Goal: Information Seeking & Learning: Learn about a topic

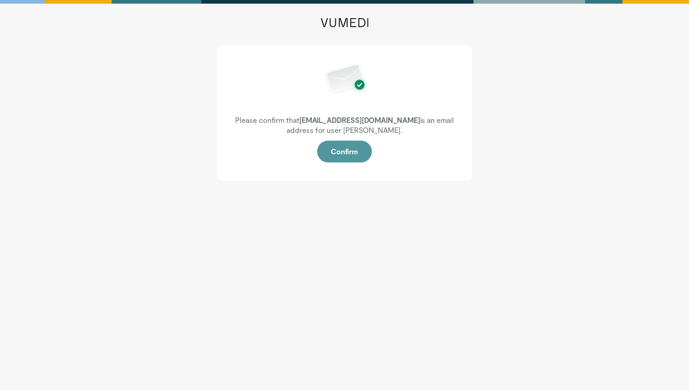
click at [355, 155] on button "Confirm" at bounding box center [344, 152] width 55 height 22
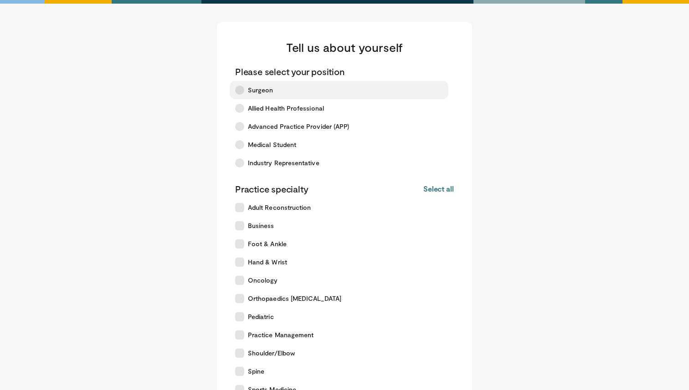
click at [276, 97] on label "Surgeon" at bounding box center [339, 90] width 219 height 18
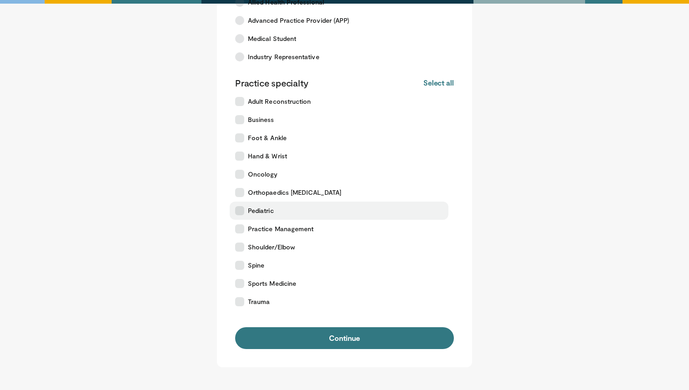
scroll to position [174, 0]
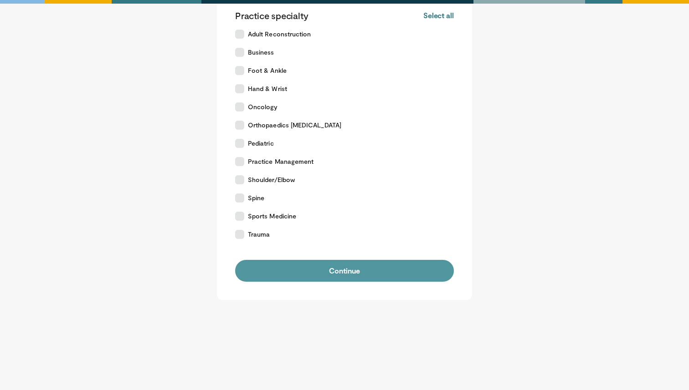
click at [349, 272] on button "Continue" at bounding box center [344, 271] width 219 height 22
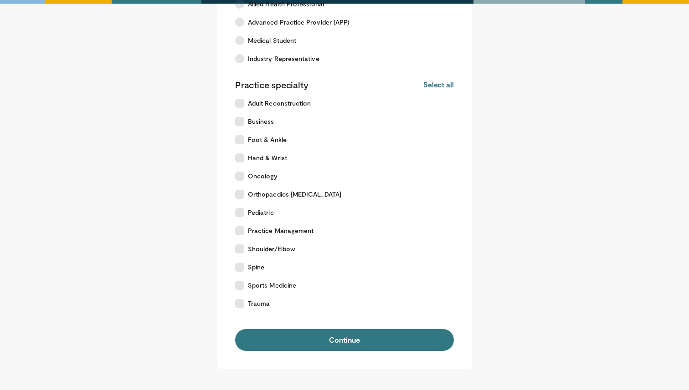
scroll to position [131, 0]
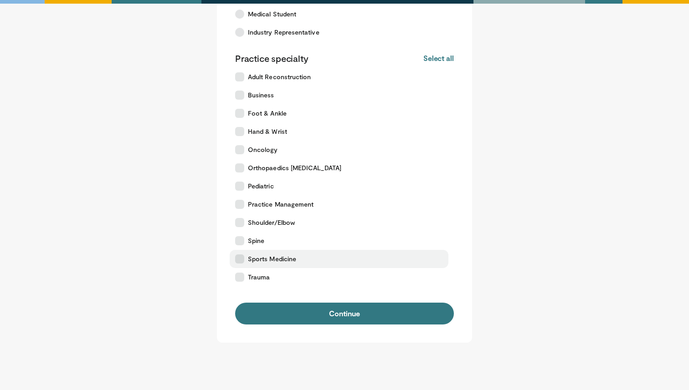
click at [296, 255] on label "Sports Medicine" at bounding box center [339, 259] width 219 height 18
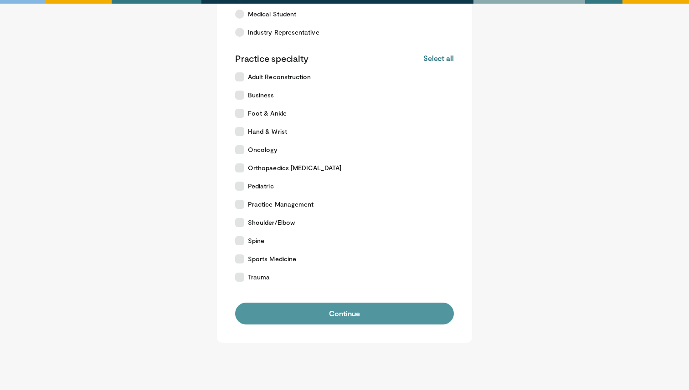
click at [328, 311] on button "Continue" at bounding box center [344, 314] width 219 height 22
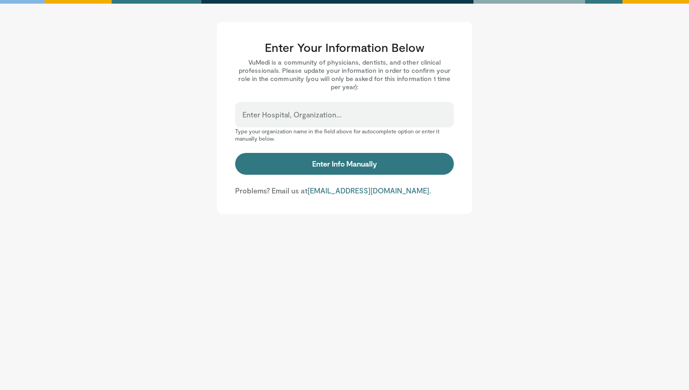
click at [326, 118] on input "Enter Hospital, Organization..." at bounding box center [344, 119] width 204 height 10
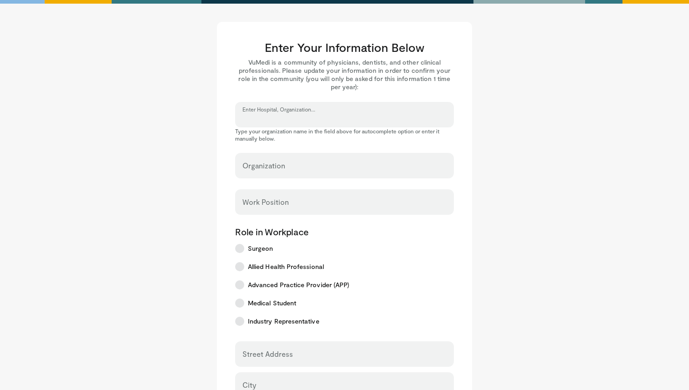
click at [245, 119] on input "Enter Hospital, Organization..." at bounding box center [344, 119] width 204 height 10
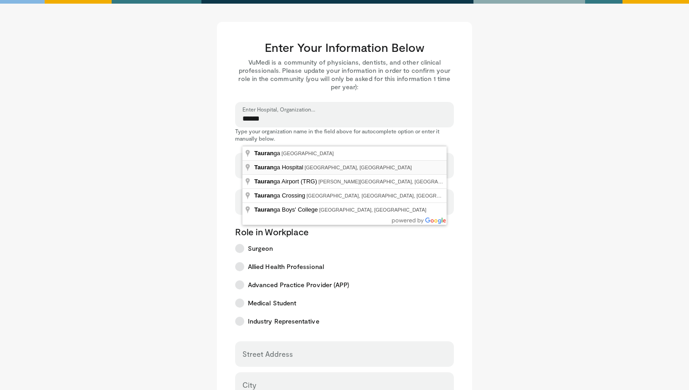
type input "**********"
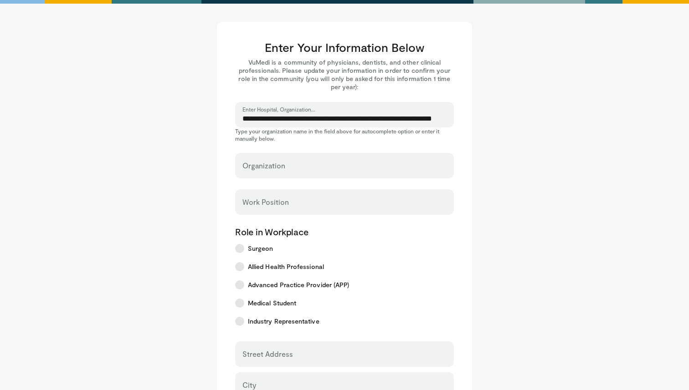
select select "**"
type input "**********"
type input "********"
type input "**********"
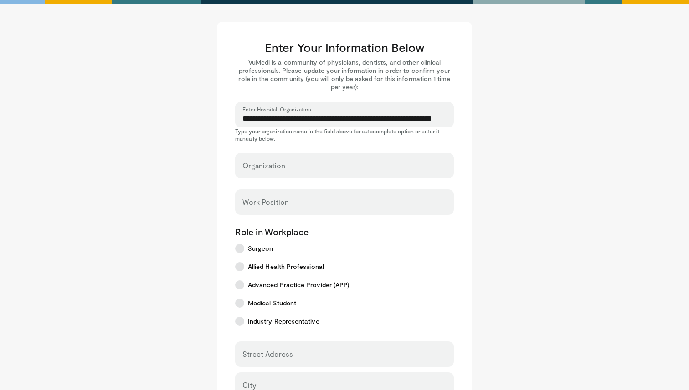
type input "****"
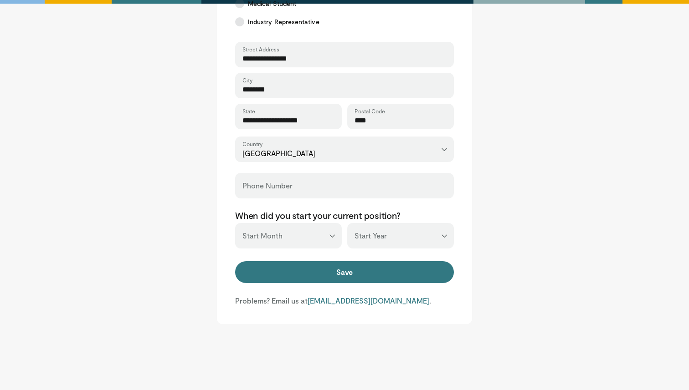
scroll to position [324, 0]
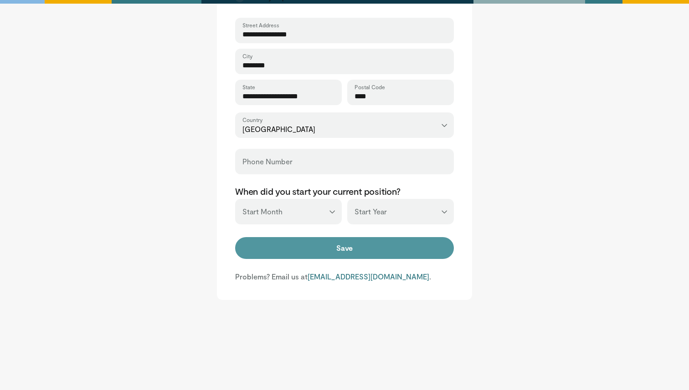
click at [292, 248] on button "Save" at bounding box center [344, 248] width 219 height 22
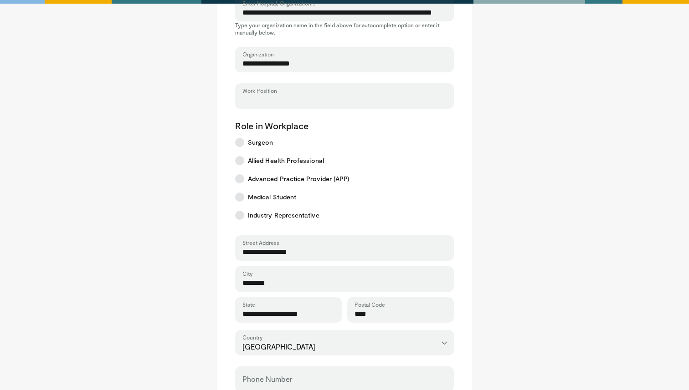
scroll to position [74, 0]
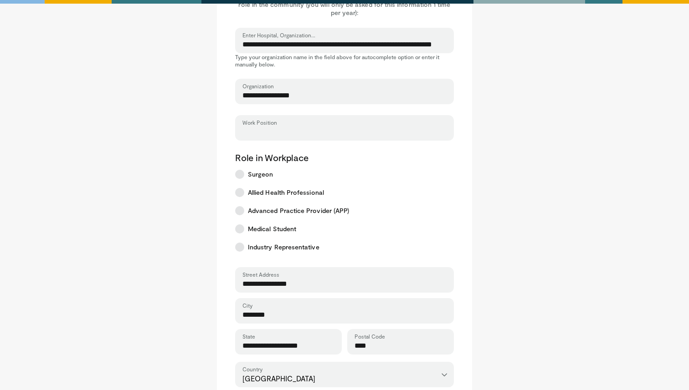
click at [279, 129] on input "Work Position" at bounding box center [344, 132] width 204 height 10
type input "***"
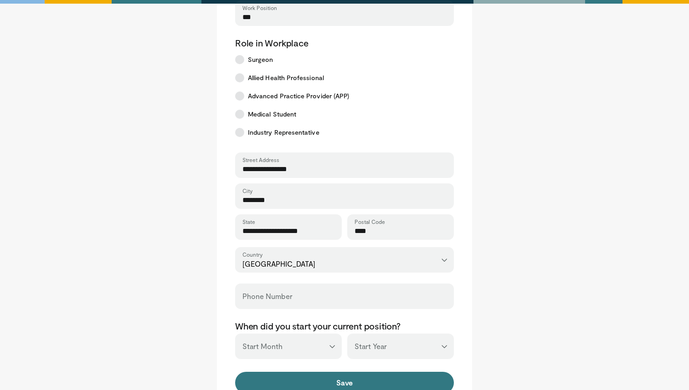
scroll to position [324, 0]
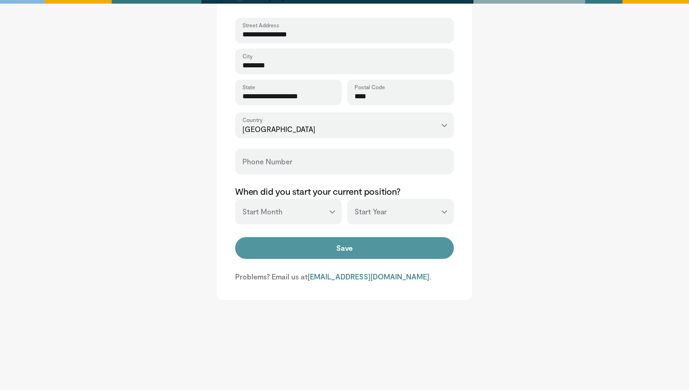
click at [316, 256] on button "Save" at bounding box center [344, 248] width 219 height 22
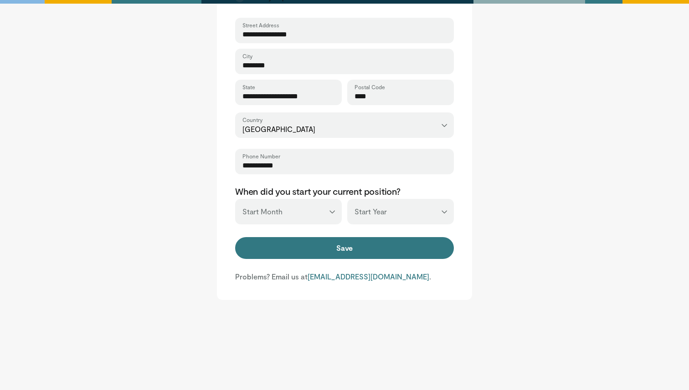
type input "**********"
click at [300, 218] on select "*** ******* ******** ***** ***** *** **** **** ****** ********* ******* *******…" at bounding box center [288, 212] width 107 height 26
select select "*"
click at [235, 199] on select "*** ******* ******** ***** ***** *** **** **** ****** ********* ******* *******…" at bounding box center [288, 212] width 107 height 26
click at [366, 214] on select "*** **** **** **** **** **** **** **** **** **** **** **** **** **** **** **** …" at bounding box center [400, 212] width 107 height 26
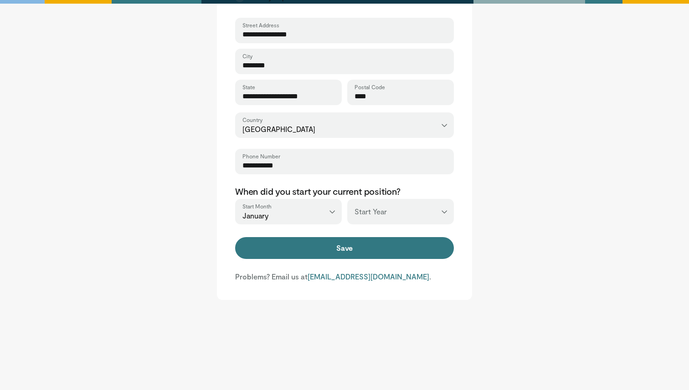
click at [347, 199] on select "*** **** **** **** **** **** **** **** **** **** **** **** **** **** **** **** …" at bounding box center [400, 212] width 107 height 26
click at [410, 214] on select "*** **** **** **** **** **** **** **** **** **** **** **** **** **** **** **** …" at bounding box center [400, 212] width 107 height 26
select select "****"
click at [347, 199] on select "*** **** **** **** **** **** **** **** **** **** **** **** **** **** **** **** …" at bounding box center [400, 212] width 107 height 26
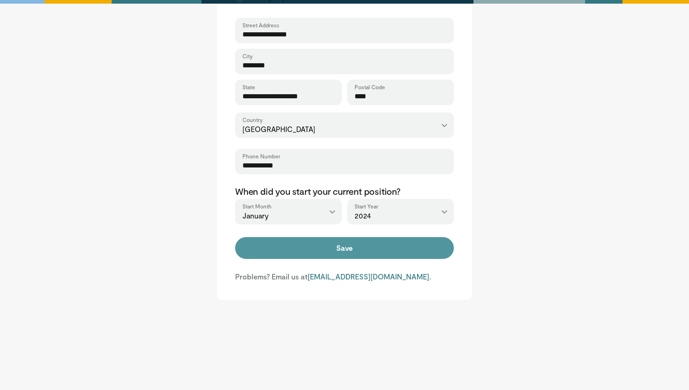
click at [400, 252] on button "Save" at bounding box center [344, 248] width 219 height 22
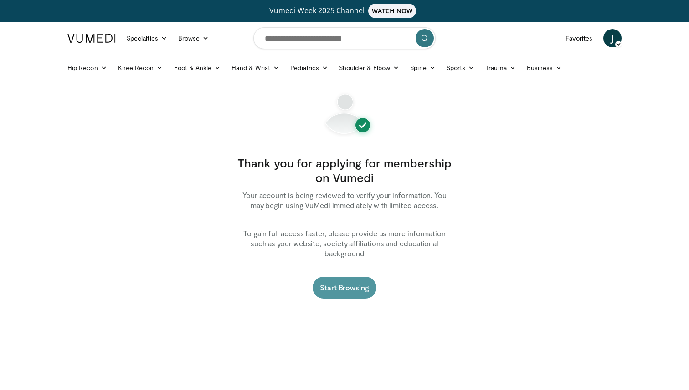
click at [346, 279] on link "Start Browsing" at bounding box center [344, 288] width 64 height 22
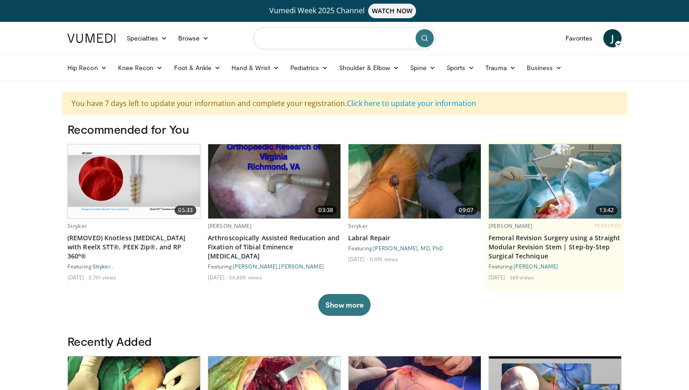
click at [353, 41] on input "Search topics, interventions" at bounding box center [344, 38] width 182 height 22
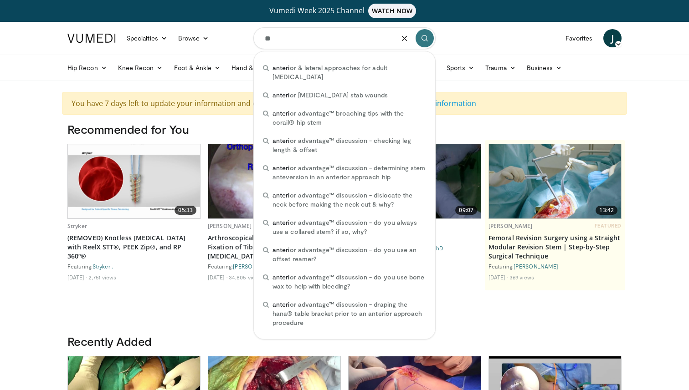
type input "*"
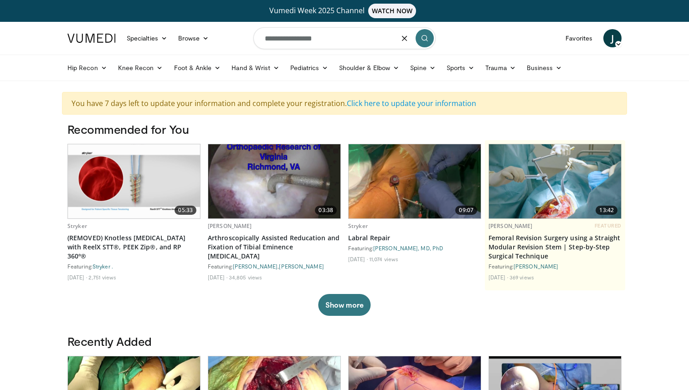
click at [291, 39] on input "**********" at bounding box center [344, 38] width 182 height 22
click at [288, 39] on input "**********" at bounding box center [344, 38] width 182 height 22
type input "**********"
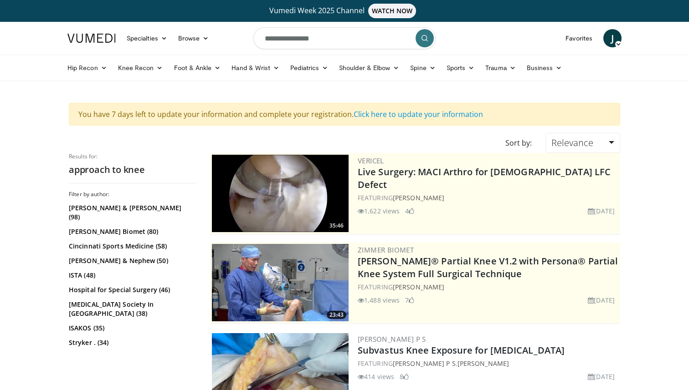
click at [328, 37] on input "**********" at bounding box center [344, 38] width 182 height 22
type input "**********"
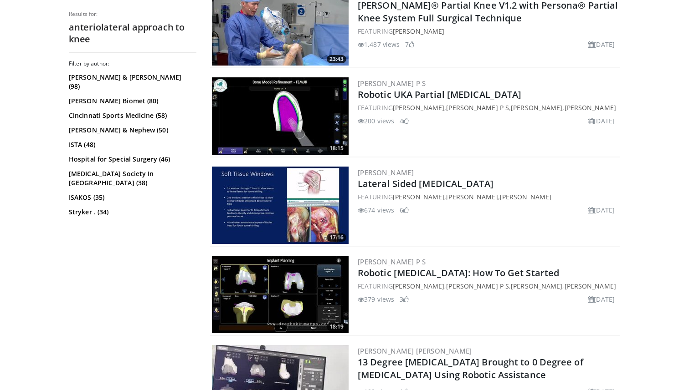
scroll to position [792, 0]
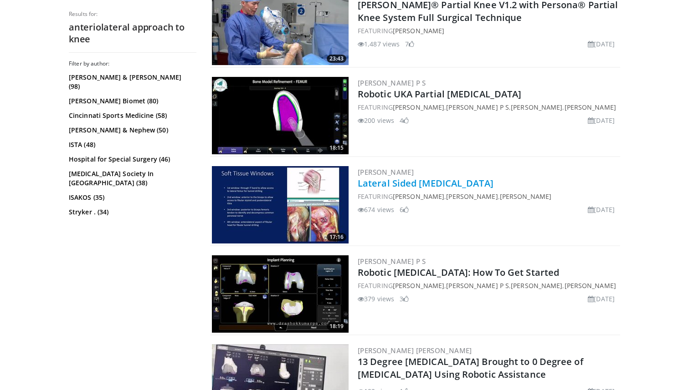
click at [412, 185] on link "Lateral Sided [MEDICAL_DATA]" at bounding box center [426, 183] width 136 height 12
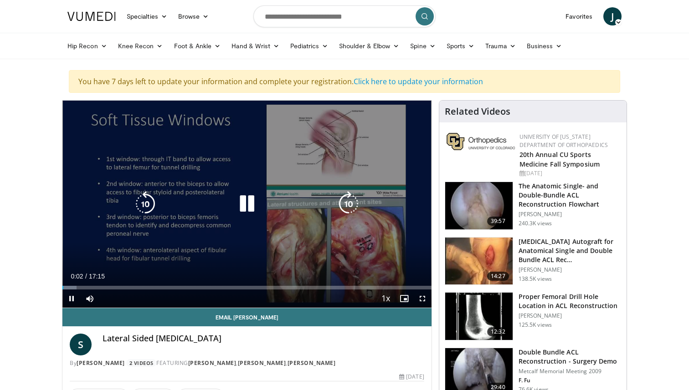
scroll to position [31, 0]
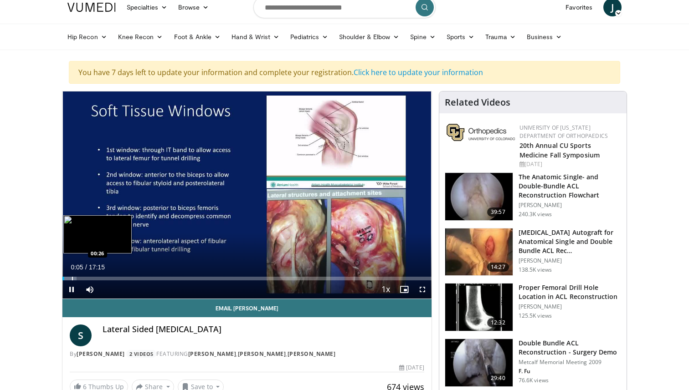
click at [72, 277] on div "Progress Bar" at bounding box center [72, 279] width 1 height 4
click at [99, 278] on div "Progress Bar" at bounding box center [99, 279] width 1 height 4
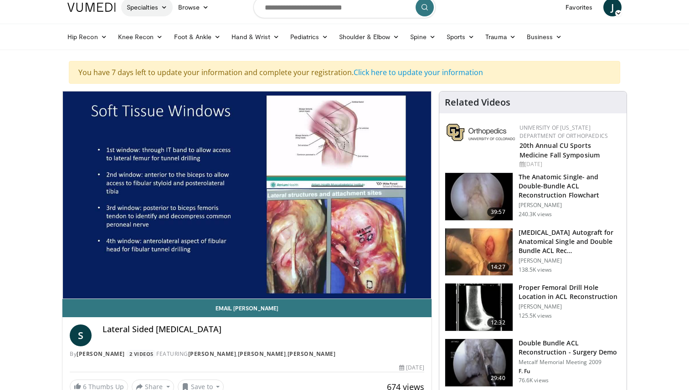
click at [166, 7] on icon at bounding box center [164, 7] width 6 height 6
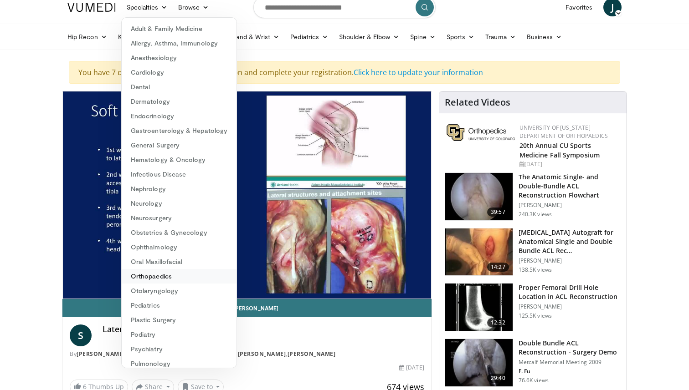
click at [171, 276] on link "Orthopaedics" at bounding box center [179, 276] width 115 height 15
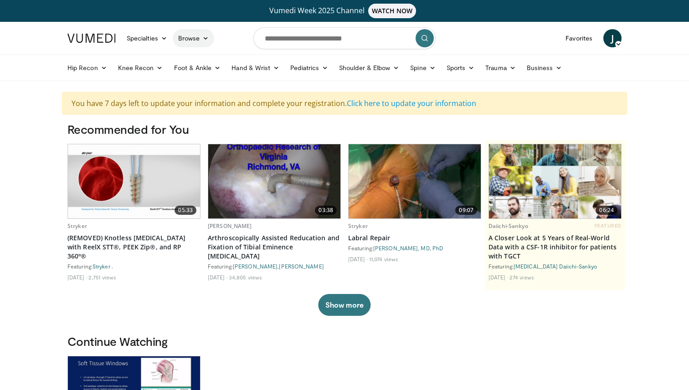
click at [205, 41] on icon at bounding box center [205, 38] width 6 height 6
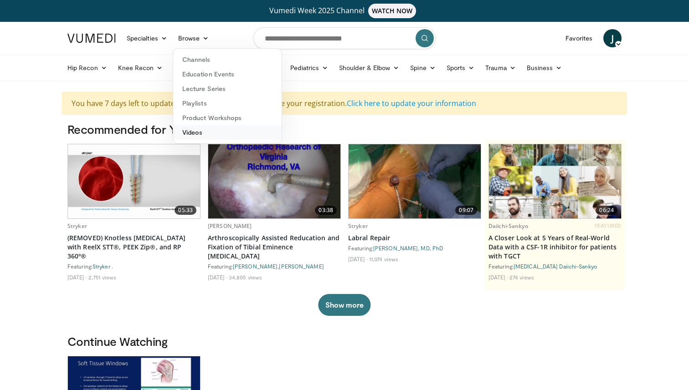
click at [207, 132] on link "Videos" at bounding box center [227, 132] width 108 height 15
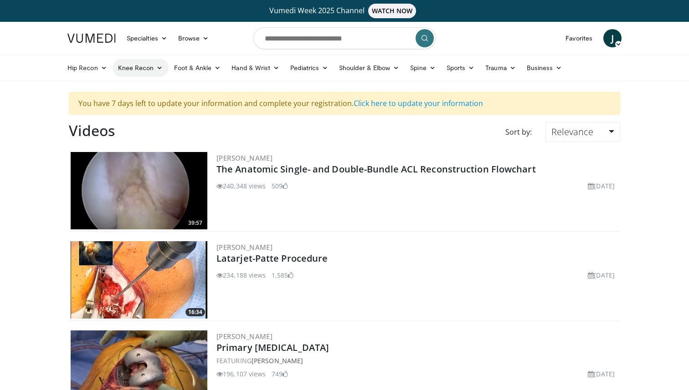
click at [157, 69] on icon at bounding box center [159, 68] width 6 height 6
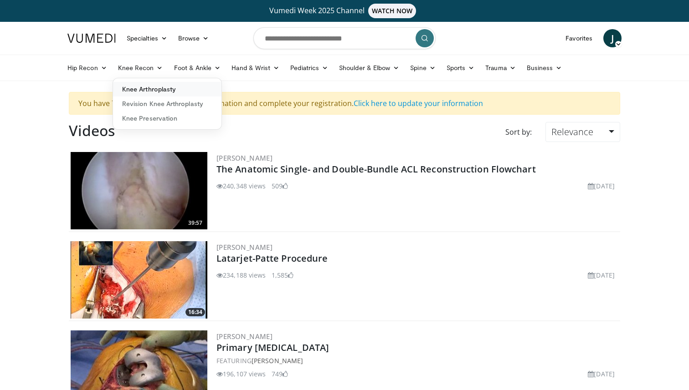
click at [171, 89] on link "Knee Arthroplasty" at bounding box center [167, 89] width 108 height 15
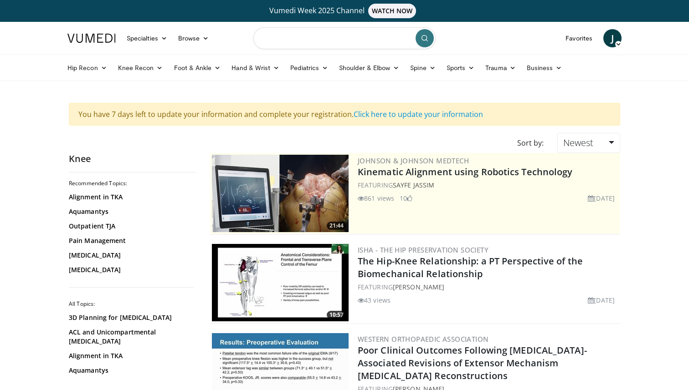
click at [310, 41] on input "Search topics, interventions" at bounding box center [344, 38] width 182 height 22
type input "**********"
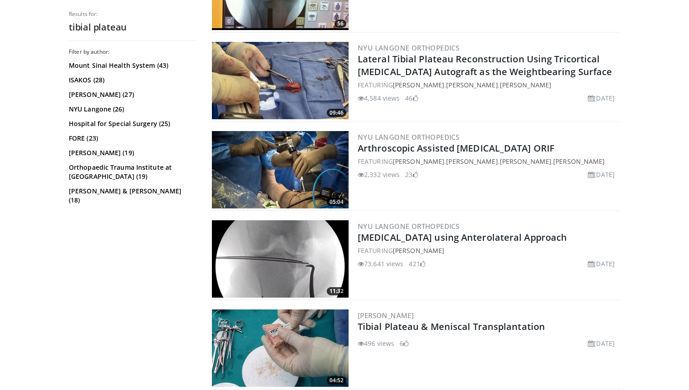
scroll to position [1193, 0]
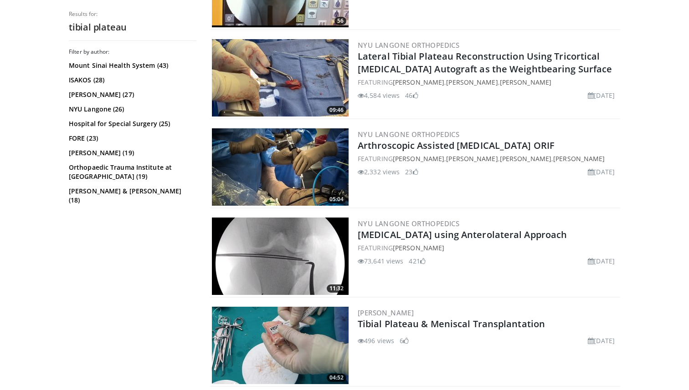
click at [294, 237] on img at bounding box center [280, 256] width 137 height 77
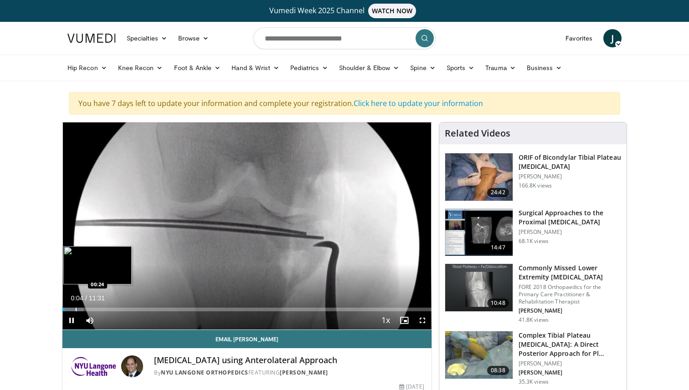
click at [76, 308] on div "Progress Bar" at bounding box center [76, 310] width 1 height 4
click at [116, 305] on div "Loaded : 8.68% 00:28 01:39" at bounding box center [246, 307] width 369 height 9
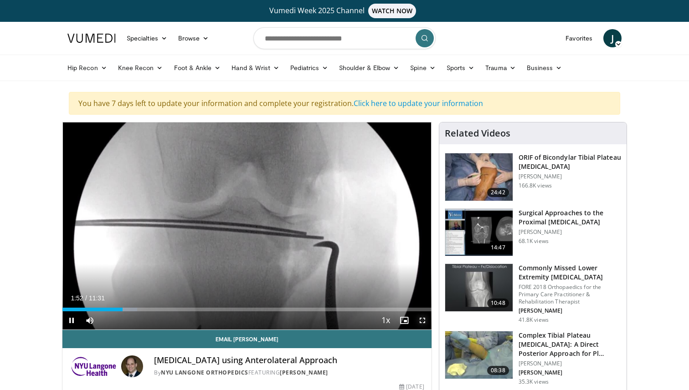
click at [423, 319] on span "Video Player" at bounding box center [422, 321] width 18 height 18
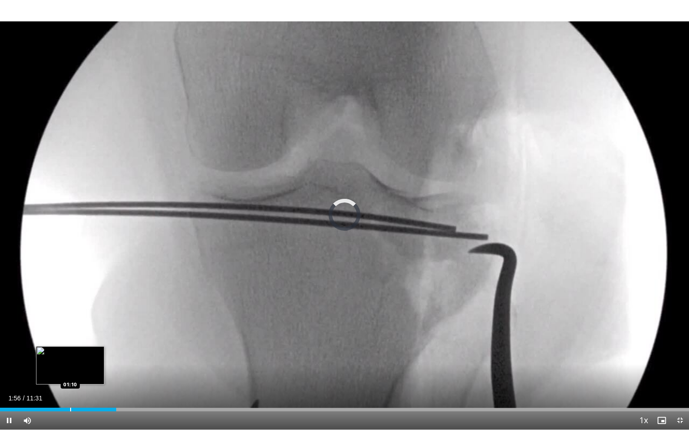
click at [70, 390] on div "Loaded : 0.00% 01:56 01:10" at bounding box center [344, 407] width 689 height 9
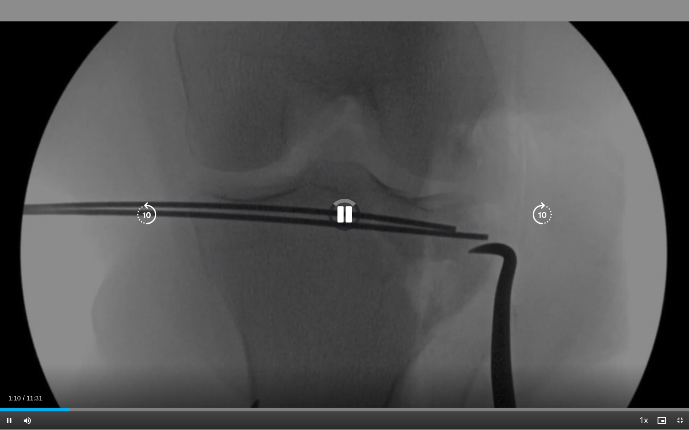
click at [353, 208] on icon "Video Player" at bounding box center [345, 215] width 26 height 26
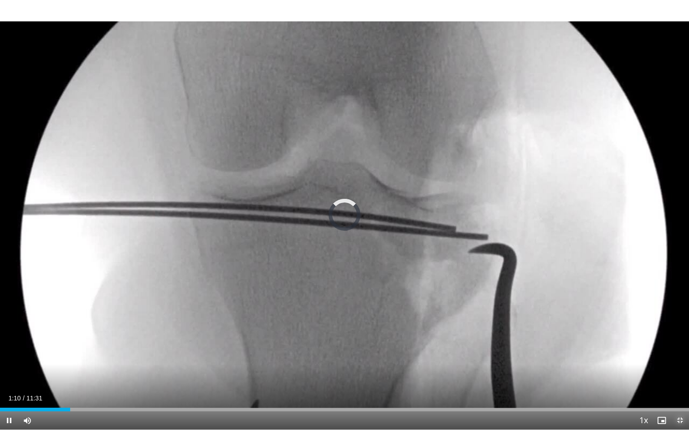
click at [680, 390] on span "Video Player" at bounding box center [679, 421] width 18 height 18
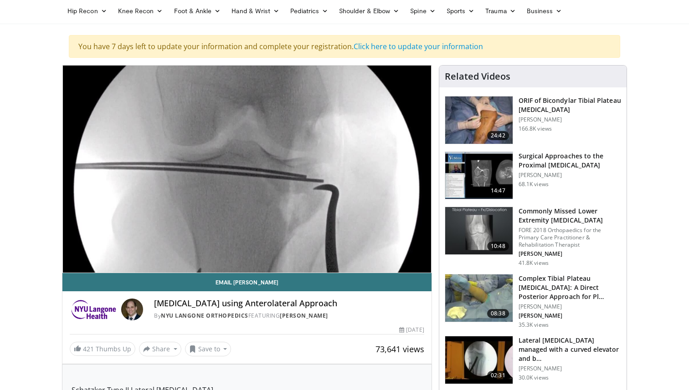
scroll to position [58, 0]
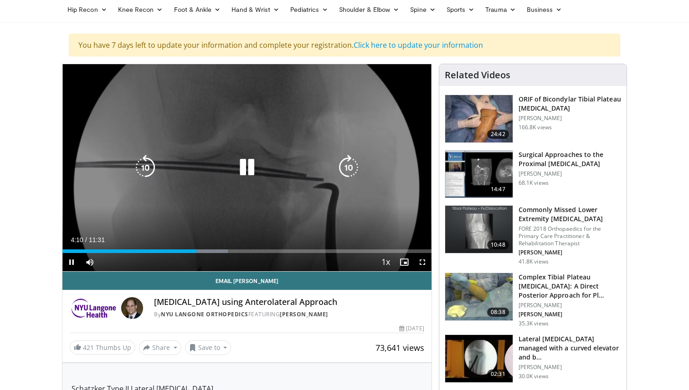
click at [252, 155] on icon "Video Player" at bounding box center [247, 168] width 26 height 26
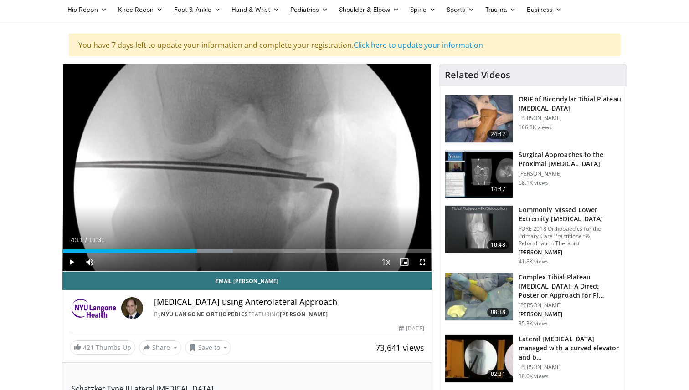
click at [253, 154] on div "10 seconds Tap to unmute" at bounding box center [246, 167] width 369 height 207
click at [421, 260] on span "Video Player" at bounding box center [422, 262] width 18 height 18
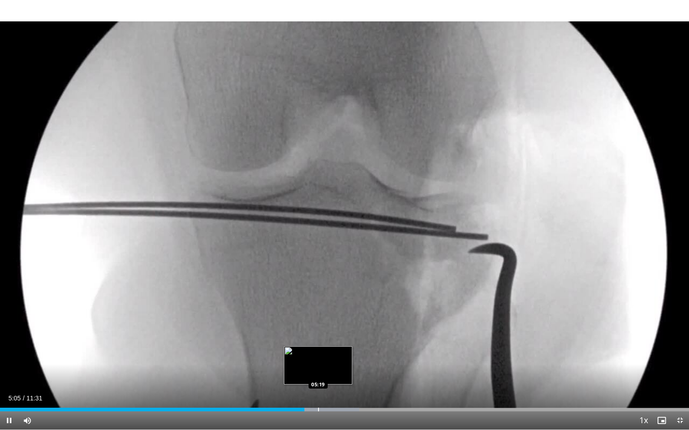
click at [318, 390] on div "Progress Bar" at bounding box center [318, 410] width 1 height 4
click at [336, 390] on div "Current Time 5:19 / Duration 11:31 Pause Skip Backward Skip Forward Mute Loaded…" at bounding box center [344, 421] width 689 height 18
click at [680, 390] on span "Video Player" at bounding box center [679, 421] width 18 height 18
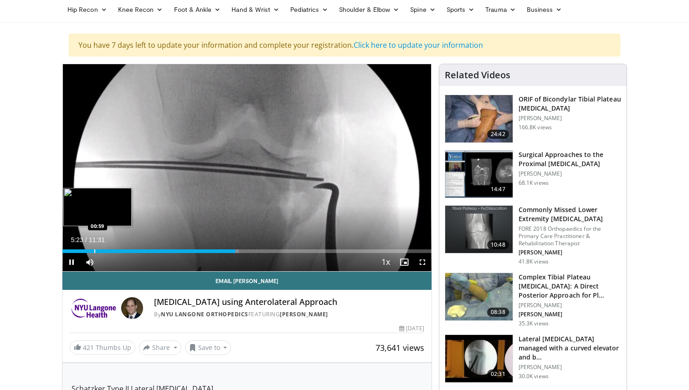
click at [94, 251] on div "05:23" at bounding box center [148, 252] width 173 height 4
click at [102, 252] on div "Progress Bar" at bounding box center [102, 252] width 1 height 4
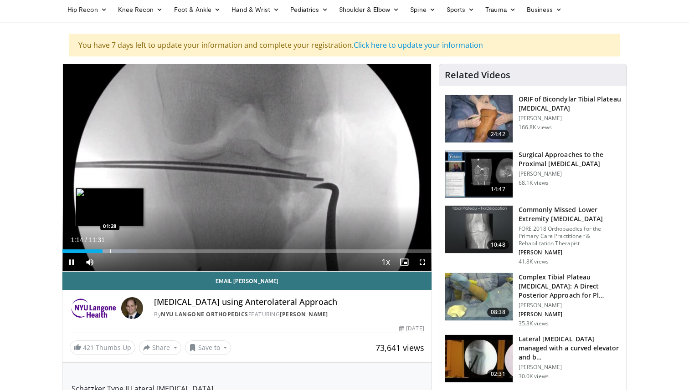
click at [111, 252] on div "Progress Bar" at bounding box center [115, 252] width 42 height 4
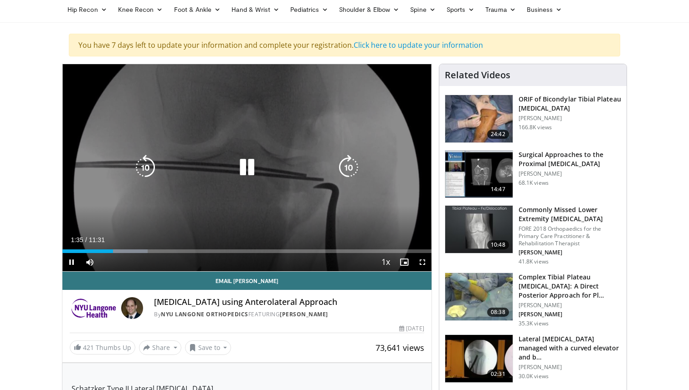
click at [249, 168] on icon "Video Player" at bounding box center [247, 168] width 26 height 26
click at [250, 165] on icon "Video Player" at bounding box center [247, 168] width 26 height 26
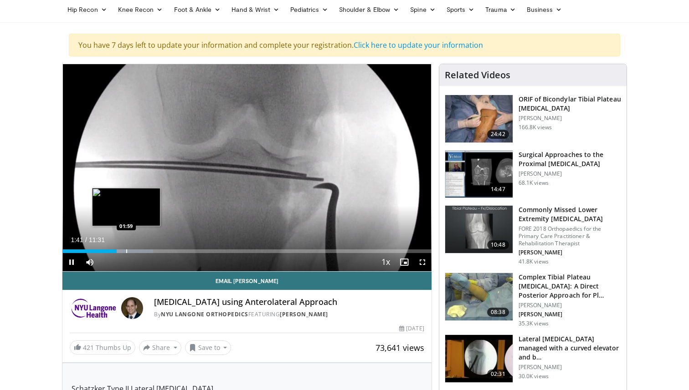
click at [126, 251] on div "Progress Bar" at bounding box center [126, 252] width 1 height 4
click at [116, 250] on div "Progress Bar" at bounding box center [116, 252] width 1 height 4
click at [121, 251] on div "Progress Bar" at bounding box center [137, 252] width 52 height 4
click at [139, 251] on div "Progress Bar" at bounding box center [139, 252] width 1 height 4
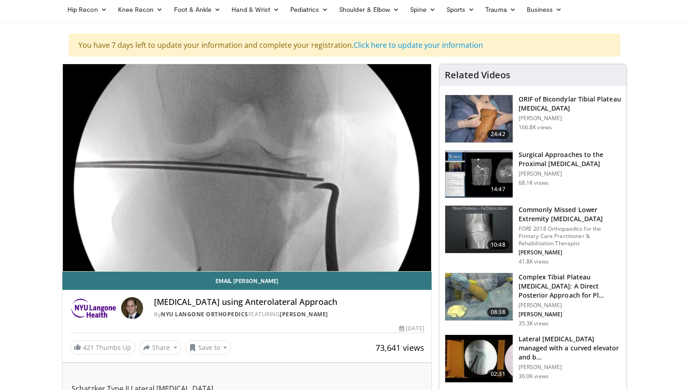
click at [158, 253] on div "10 seconds Tap to unmute" at bounding box center [246, 167] width 369 height 207
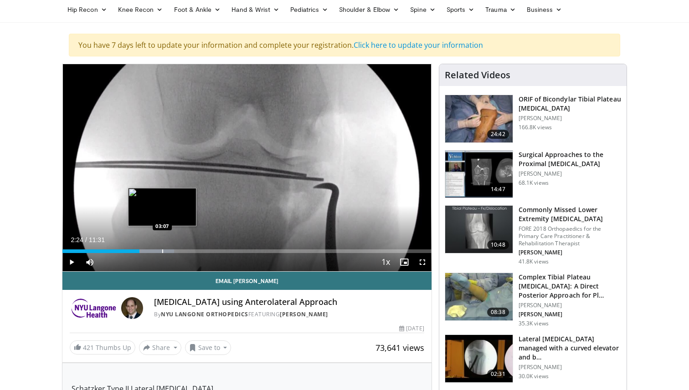
click at [162, 252] on div "Progress Bar" at bounding box center [148, 252] width 51 height 4
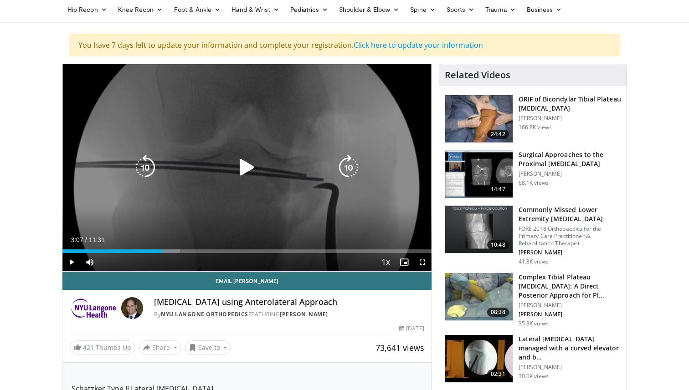
click at [181, 198] on div "10 seconds Tap to unmute" at bounding box center [246, 167] width 369 height 207
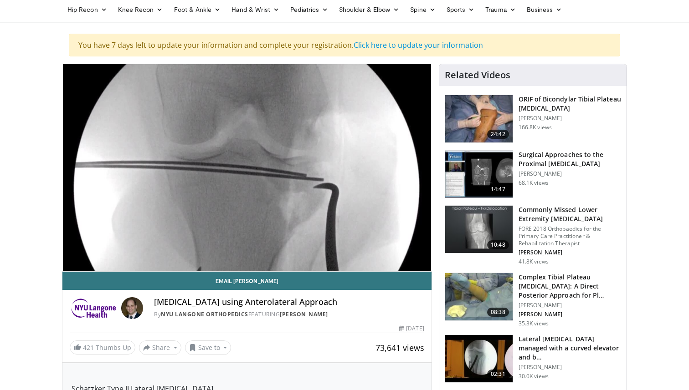
click at [480, 180] on img at bounding box center [478, 174] width 67 height 47
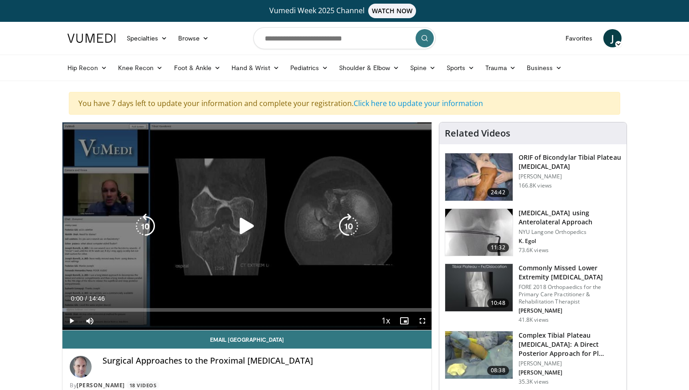
click at [250, 222] on icon "Video Player" at bounding box center [247, 227] width 26 height 26
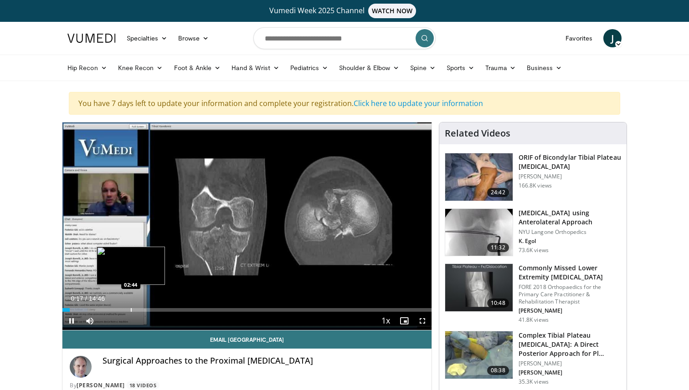
click at [131, 309] on div "Progress Bar" at bounding box center [131, 310] width 1 height 4
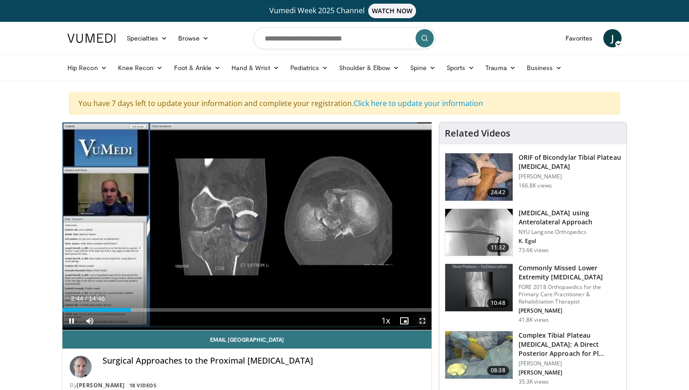
click at [424, 320] on span "Video Player" at bounding box center [422, 321] width 18 height 18
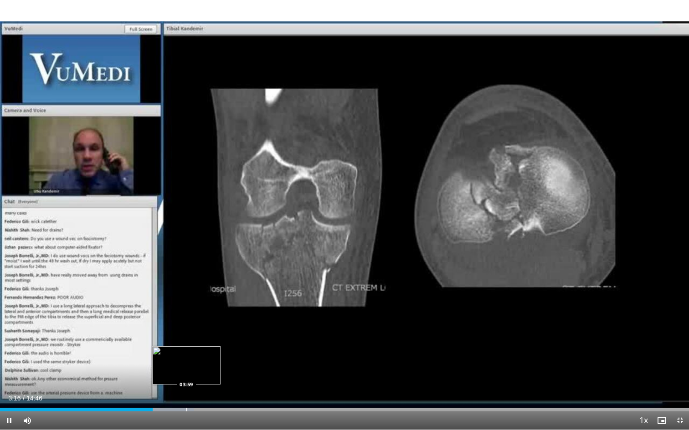
click at [186, 390] on div "Progress Bar" at bounding box center [186, 410] width 1 height 4
click at [210, 390] on div "Progress Bar" at bounding box center [210, 410] width 1 height 4
click at [267, 390] on div "Progress Bar" at bounding box center [266, 410] width 1 height 4
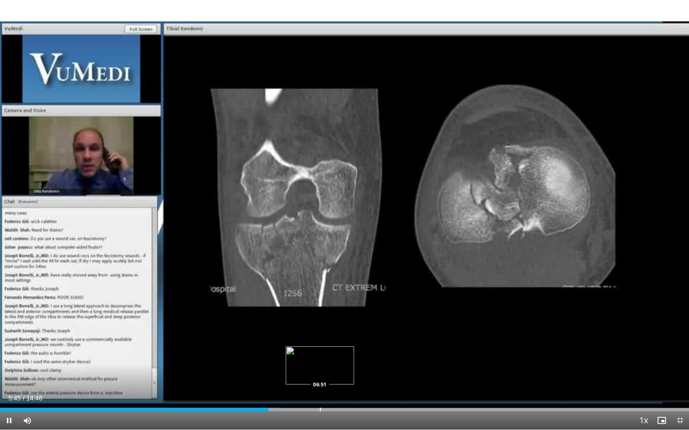
click at [320, 390] on div "Progress Bar" at bounding box center [320, 410] width 1 height 4
click at [682, 390] on span "Video Player" at bounding box center [679, 421] width 18 height 18
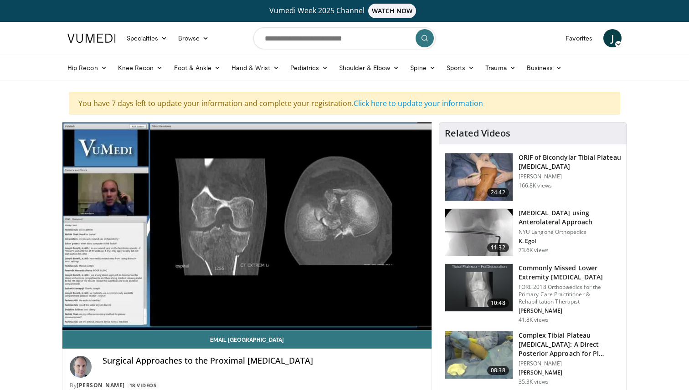
click at [474, 168] on img at bounding box center [478, 176] width 67 height 47
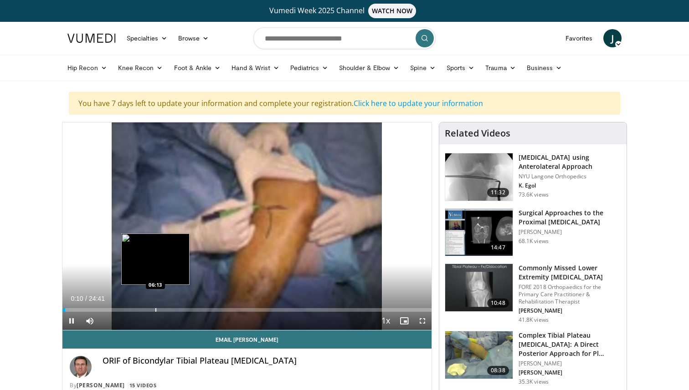
click at [155, 308] on div "Progress Bar" at bounding box center [155, 310] width 1 height 4
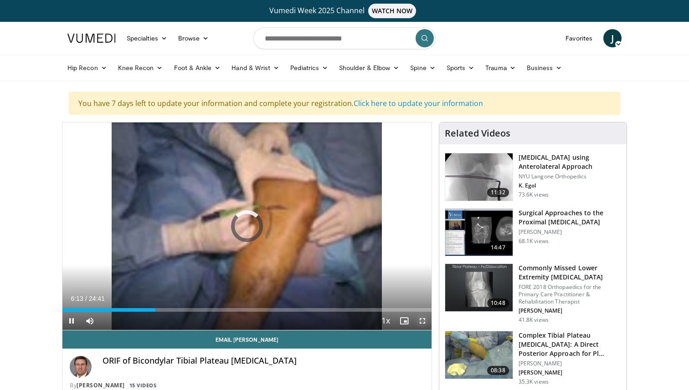
click at [423, 322] on span "Video Player" at bounding box center [422, 321] width 18 height 18
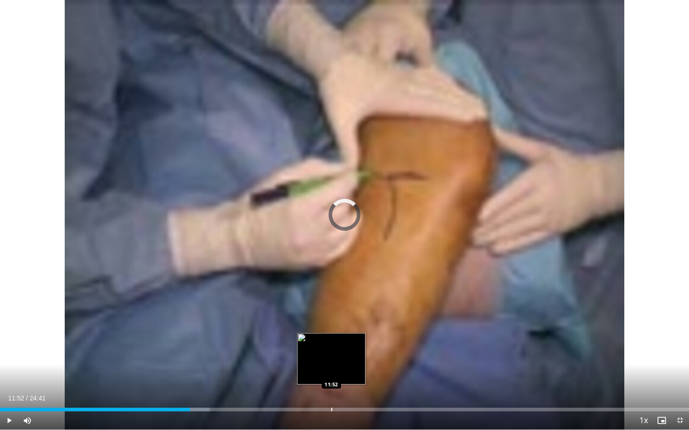
click at [331, 390] on div "Progress Bar" at bounding box center [331, 410] width 1 height 4
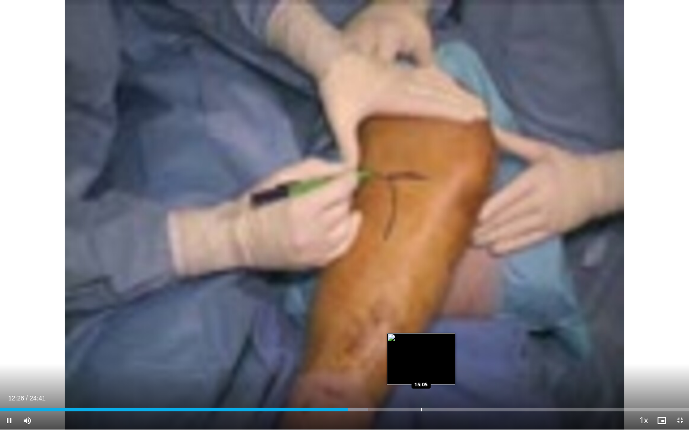
click at [421, 390] on div "Progress Bar" at bounding box center [421, 410] width 1 height 4
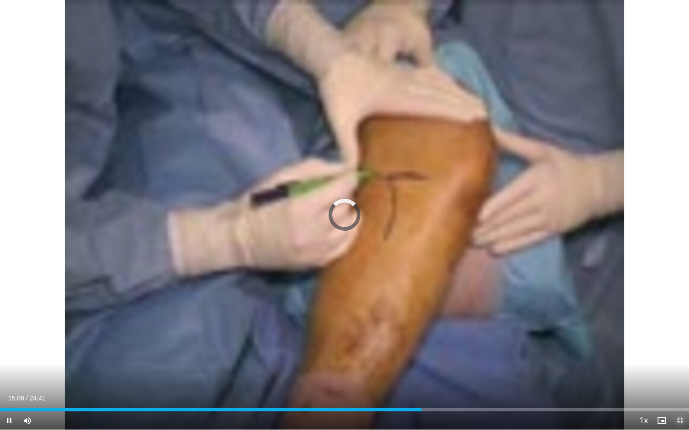
click at [681, 390] on span "Video Player" at bounding box center [679, 421] width 18 height 18
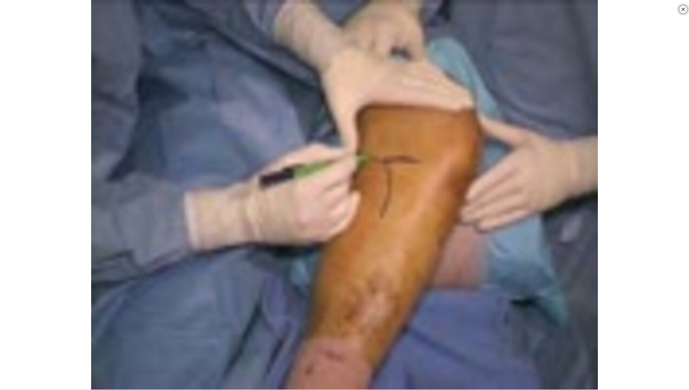
scroll to position [440, 0]
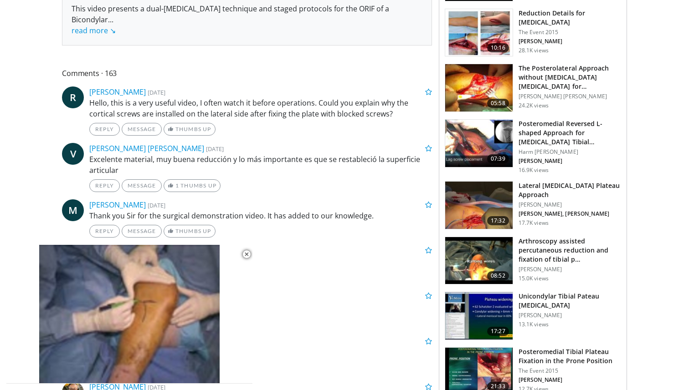
click at [472, 203] on img at bounding box center [478, 205] width 67 height 47
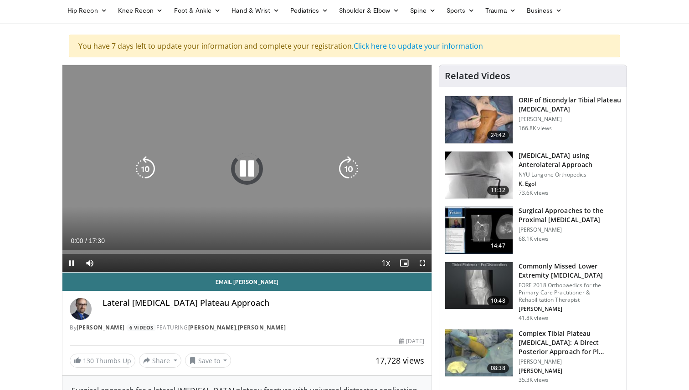
scroll to position [58, 0]
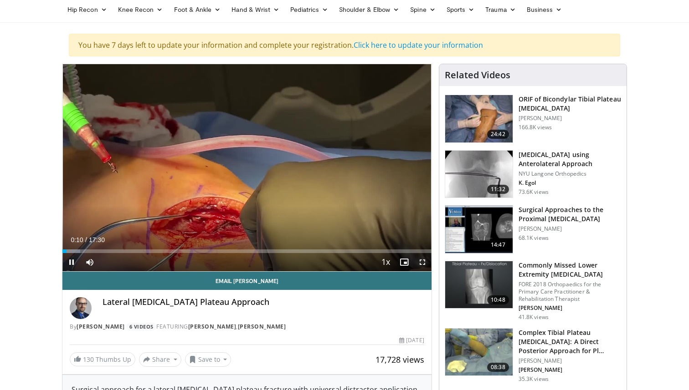
click at [419, 263] on span "Video Player" at bounding box center [422, 262] width 18 height 18
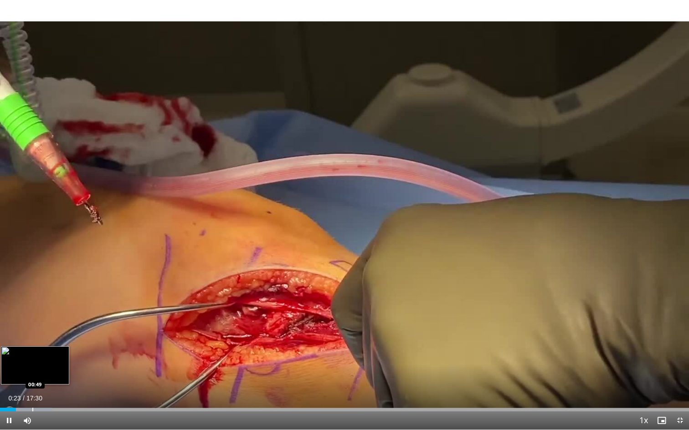
click at [32, 390] on div "Loaded : 7.54% 00:24 00:49" at bounding box center [344, 407] width 689 height 9
click at [49, 390] on div "Loaded : 10.38% 00:53 01:15" at bounding box center [344, 407] width 689 height 9
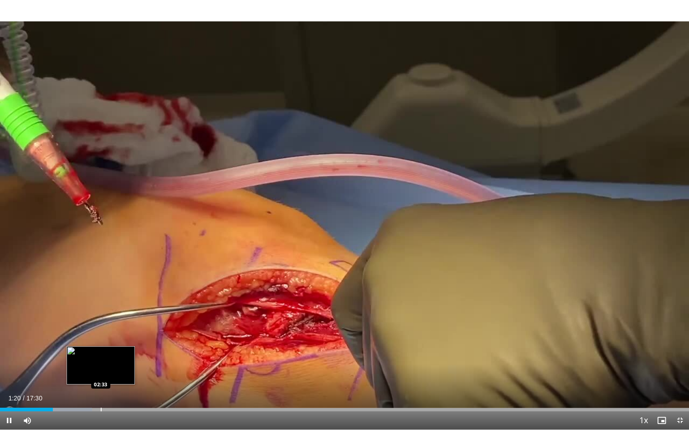
click at [101, 390] on div "Loaded : 13.33% 01:20 02:33" at bounding box center [344, 407] width 689 height 9
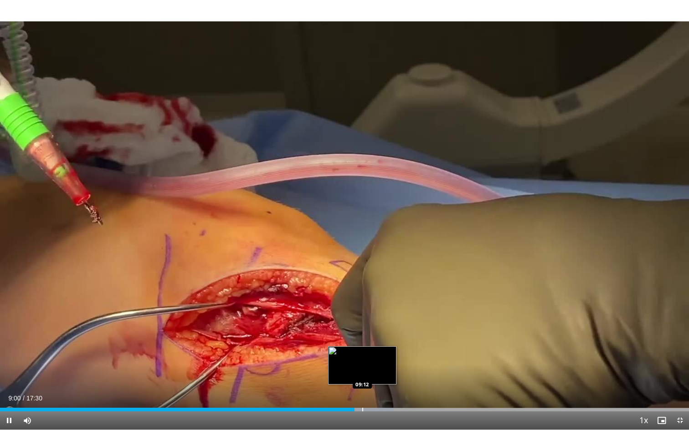
click at [362, 390] on div "Loaded : 57.15% 09:00 09:12" at bounding box center [344, 407] width 689 height 9
click at [381, 390] on div "Progress Bar" at bounding box center [381, 410] width 1 height 4
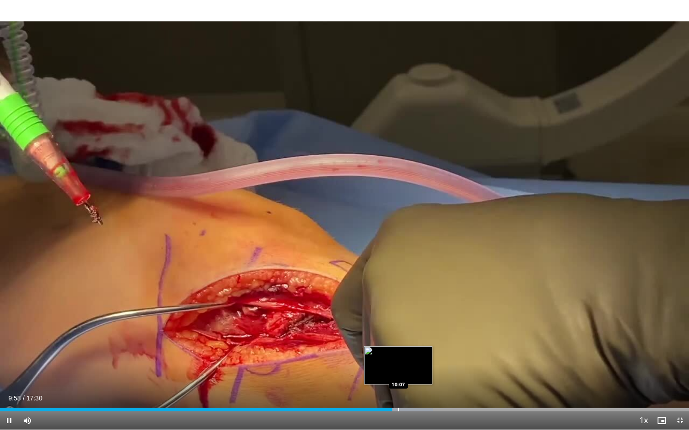
click at [398, 390] on div "Loaded : 62.86% 09:58 10:07" at bounding box center [344, 407] width 689 height 9
click at [410, 390] on div "Progress Bar" at bounding box center [410, 410] width 1 height 4
click at [426, 390] on div "Progress Bar" at bounding box center [426, 410] width 1 height 4
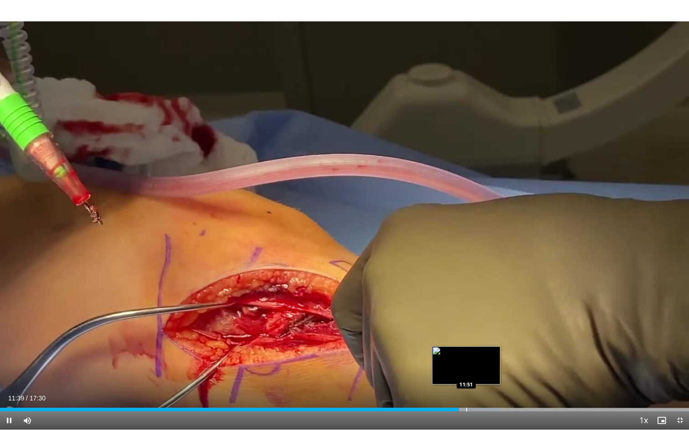
click at [466, 390] on div "Loaded : 72.39% 11:39 11:51" at bounding box center [344, 407] width 689 height 9
click at [484, 390] on div "Progress Bar" at bounding box center [484, 410] width 1 height 4
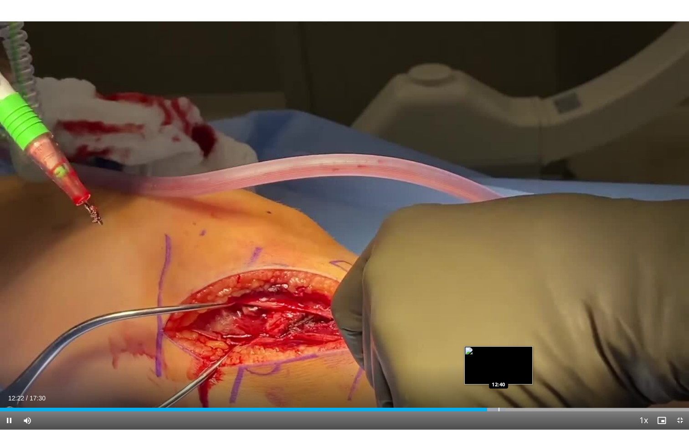
click at [498, 390] on div "Loaded : 73.34% 12:22 12:40" at bounding box center [344, 407] width 689 height 9
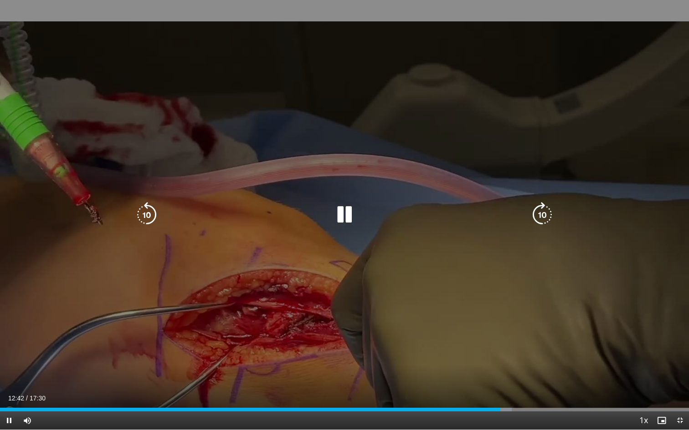
click at [504, 390] on div "Progress Bar" at bounding box center [496, 410] width 32 height 4
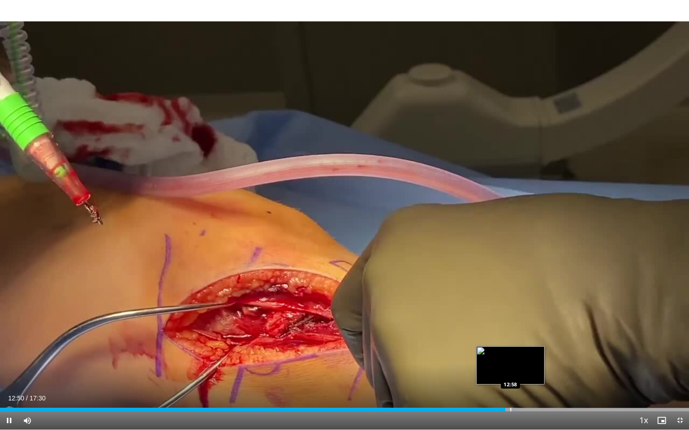
click at [510, 390] on div "Progress Bar" at bounding box center [510, 410] width 1 height 4
click at [528, 390] on div "Progress Bar" at bounding box center [528, 410] width 1 height 4
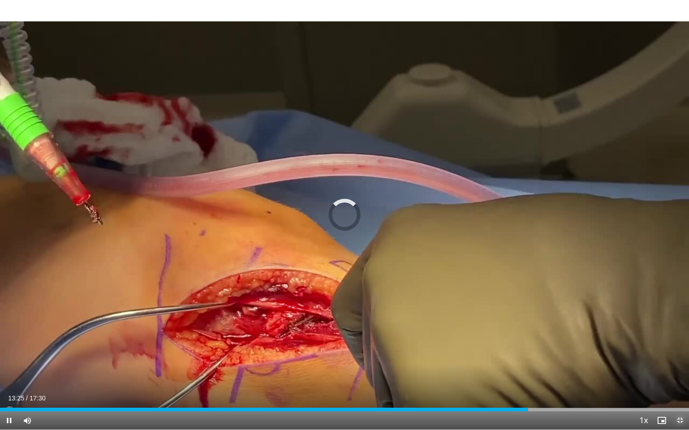
click at [680, 390] on span "Video Player" at bounding box center [679, 421] width 18 height 18
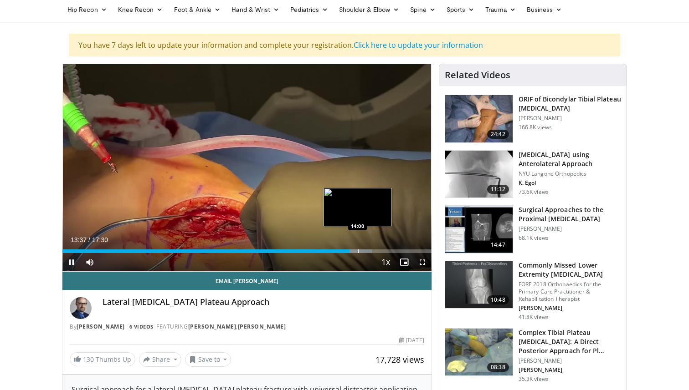
click at [358, 252] on div "Progress Bar" at bounding box center [358, 252] width 1 height 4
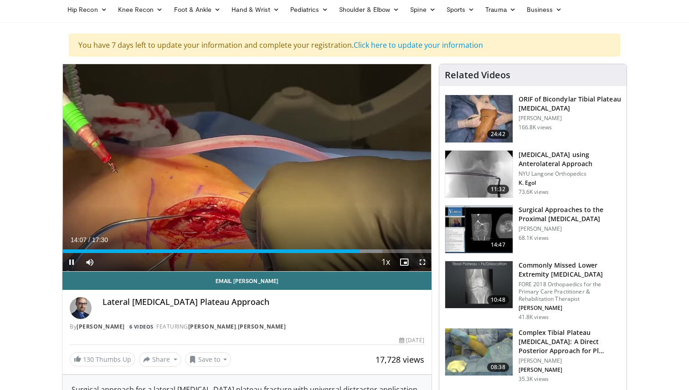
click at [419, 263] on span "Video Player" at bounding box center [422, 262] width 18 height 18
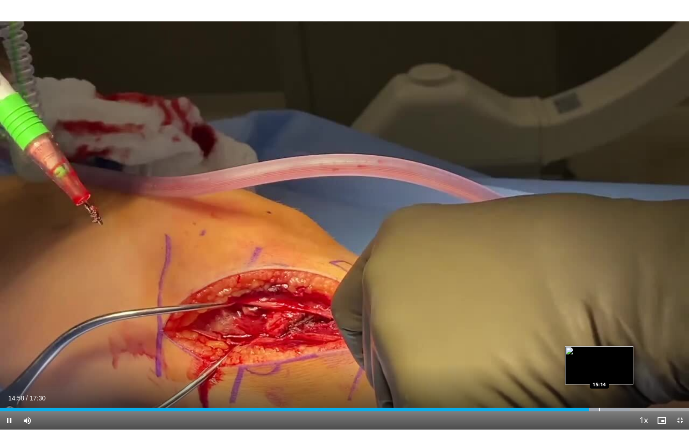
click at [599, 390] on div "Loaded : 91.44% 14:58 15:14" at bounding box center [344, 407] width 689 height 9
click at [610, 390] on div "Progress Bar" at bounding box center [610, 410] width 1 height 4
click at [604, 390] on div "Progress Bar" at bounding box center [604, 410] width 1 height 4
click at [621, 390] on div "Progress Bar" at bounding box center [621, 410] width 1 height 4
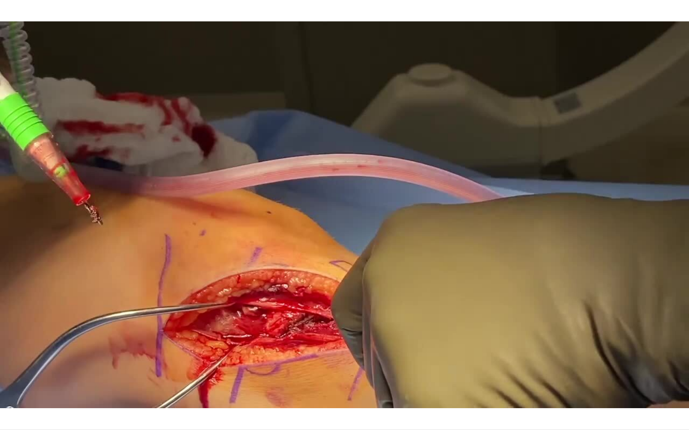
click at [637, 390] on div "10 seconds Tap to unmute" at bounding box center [344, 215] width 689 height 430
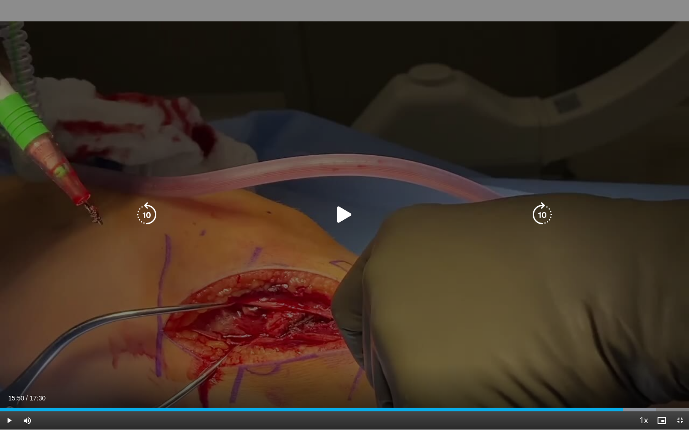
click at [566, 358] on div "10 seconds Tap to unmute" at bounding box center [344, 215] width 689 height 430
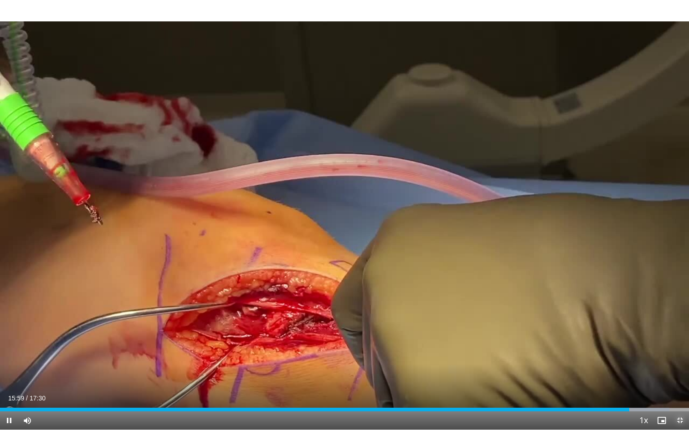
click at [679, 390] on span "Video Player" at bounding box center [679, 421] width 18 height 18
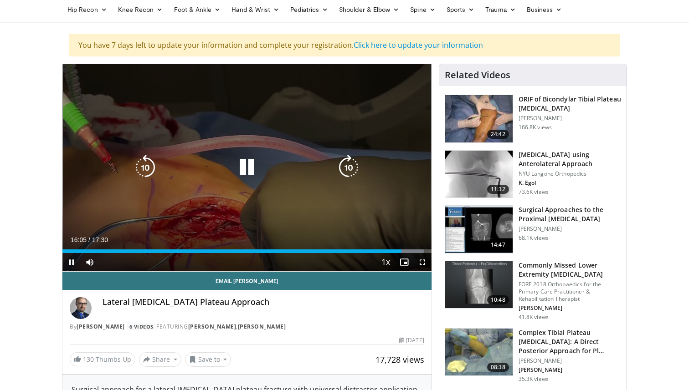
click at [246, 162] on icon "Video Player" at bounding box center [247, 168] width 26 height 26
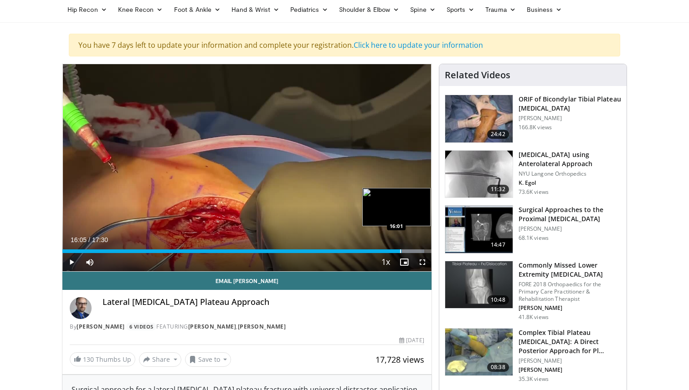
click at [409, 248] on div "Loaded : 98.10% 16:05 16:01" at bounding box center [246, 249] width 369 height 9
click at [409, 248] on div "Loaded : 98.10% 16:28 16:28" at bounding box center [246, 249] width 369 height 9
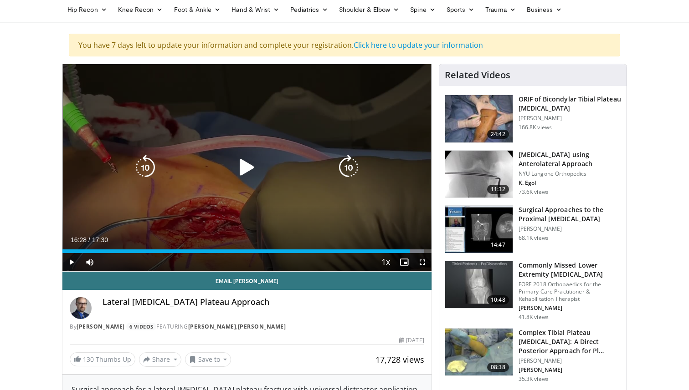
click at [358, 205] on div "10 seconds Tap to unmute" at bounding box center [246, 167] width 369 height 207
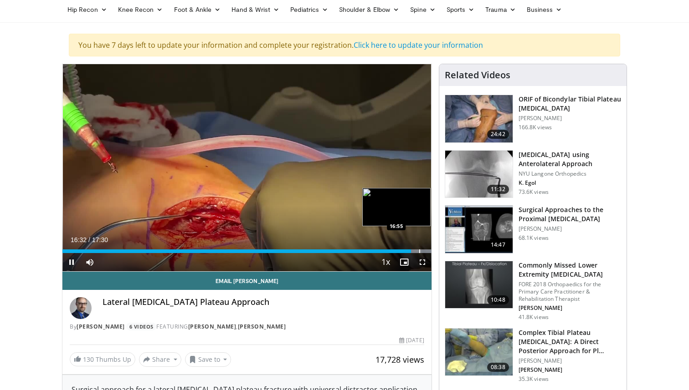
click at [419, 250] on div "Progress Bar" at bounding box center [419, 252] width 1 height 4
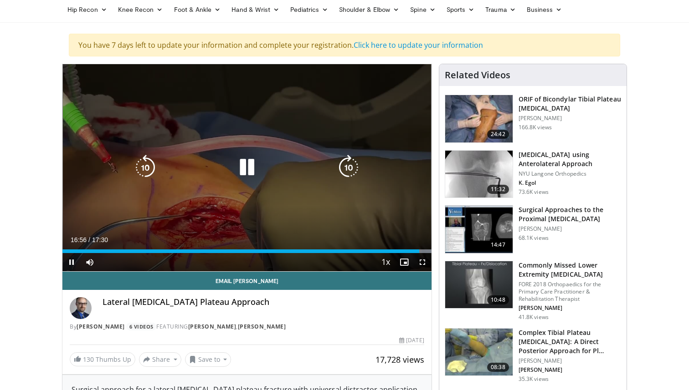
click at [248, 175] on icon "Video Player" at bounding box center [247, 168] width 26 height 26
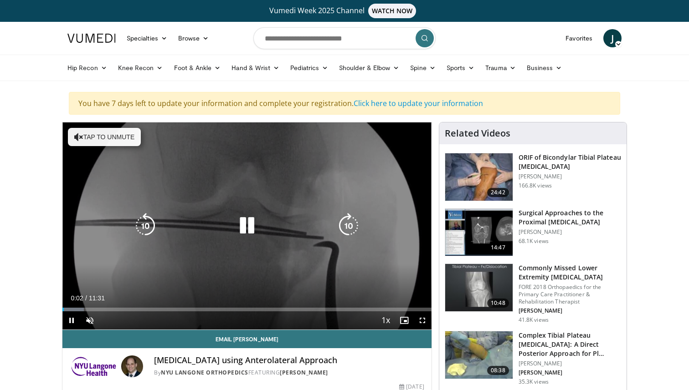
click at [78, 136] on icon "Video Player" at bounding box center [78, 137] width 9 height 9
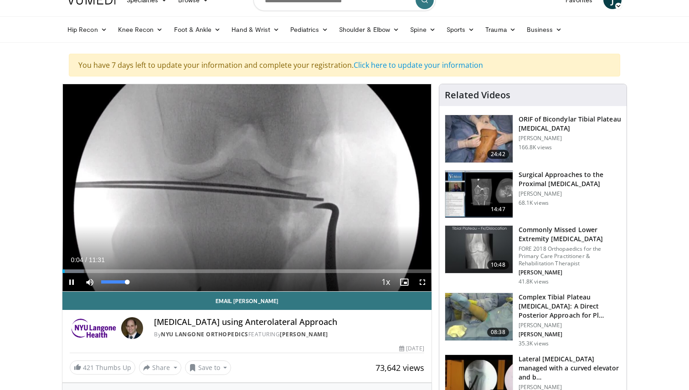
scroll to position [47, 0]
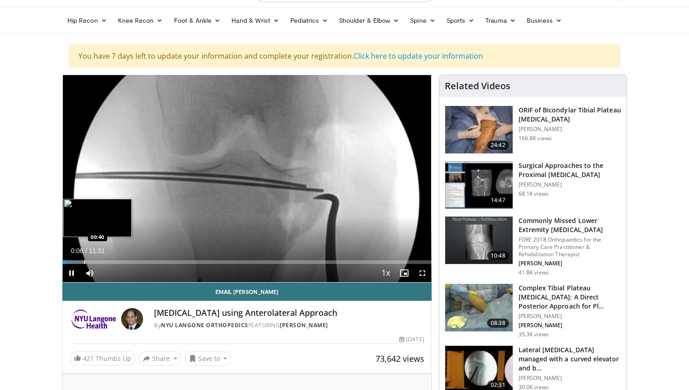
click at [84, 259] on div "Loaded : 7.21% 00:06 00:40" at bounding box center [246, 260] width 369 height 9
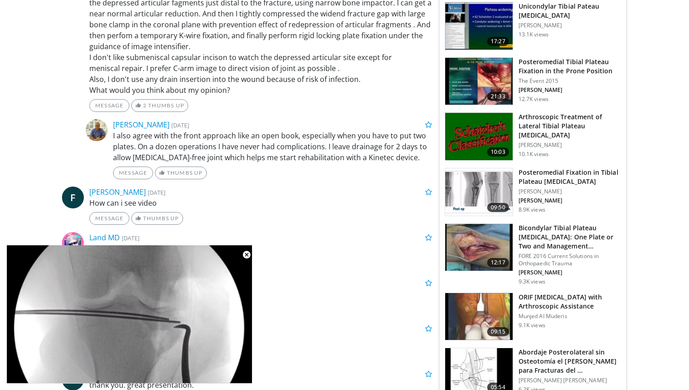
scroll to position [761, 0]
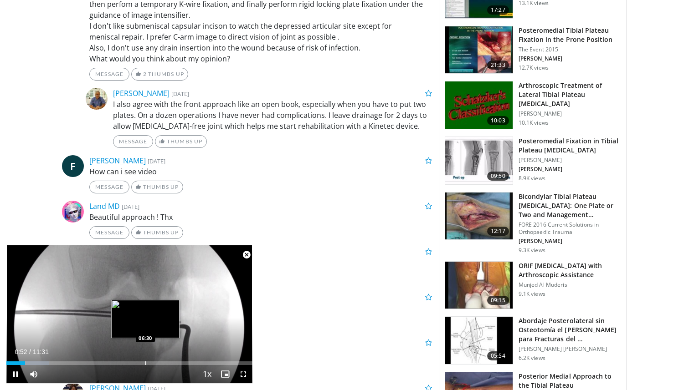
click at [145, 362] on div "Progress Bar" at bounding box center [145, 364] width 1 height 4
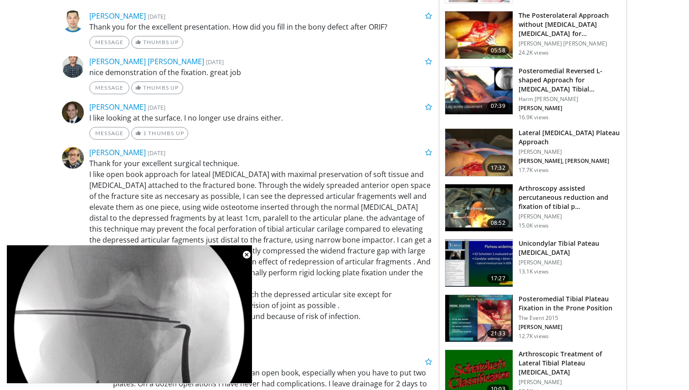
scroll to position [492, 0]
click at [470, 153] on img at bounding box center [478, 152] width 67 height 47
